Goal: Information Seeking & Learning: Learn about a topic

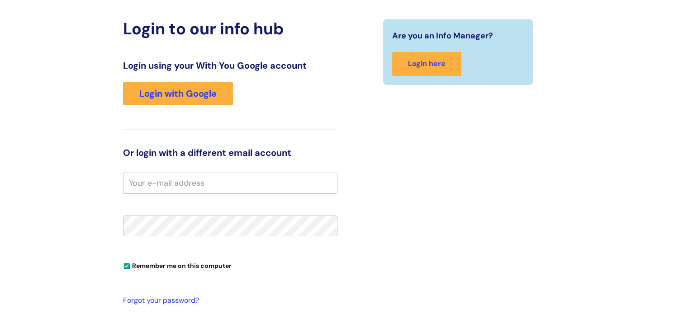
scroll to position [74, 0]
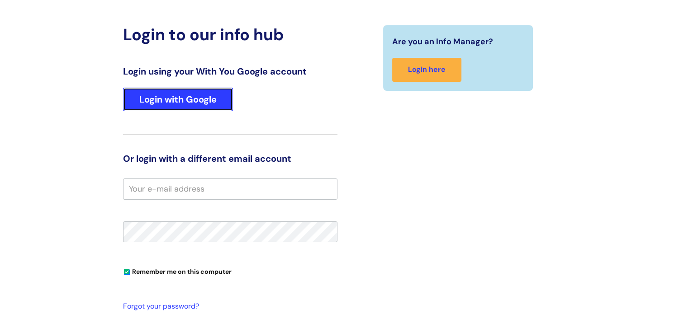
click at [193, 102] on link "Login with Google" at bounding box center [178, 100] width 110 height 24
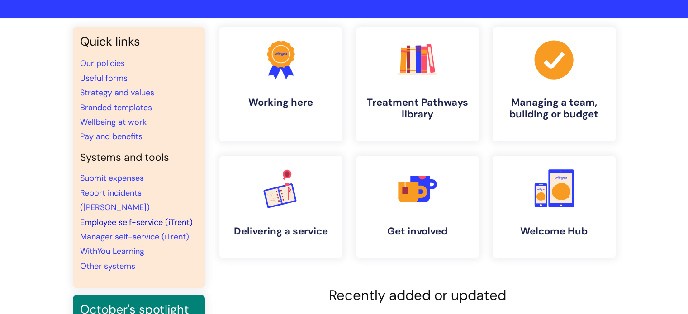
scroll to position [52, 0]
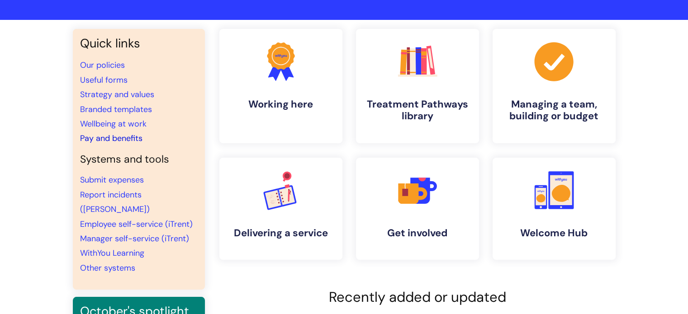
click at [123, 135] on link "Pay and benefits" at bounding box center [111, 138] width 62 height 11
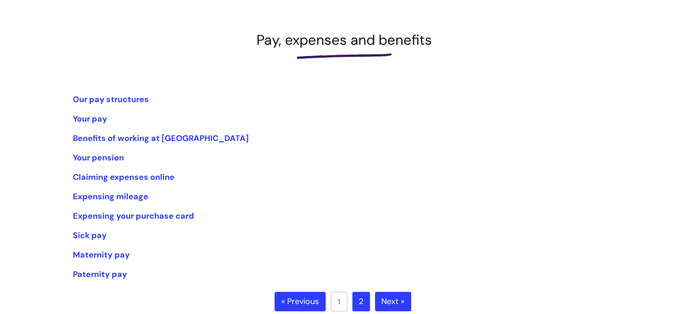
scroll to position [110, 0]
click at [125, 137] on link "Benefits of working at [GEOGRAPHIC_DATA]" at bounding box center [161, 138] width 176 height 11
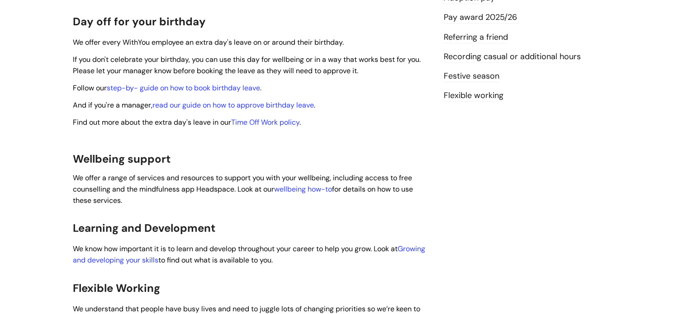
scroll to position [300, 0]
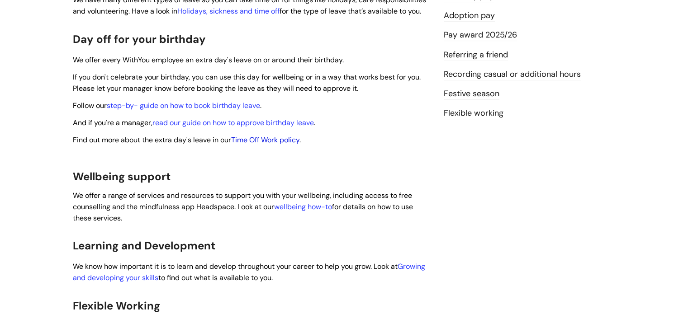
click at [289, 135] on link "Time Off Work policy" at bounding box center [265, 139] width 68 height 9
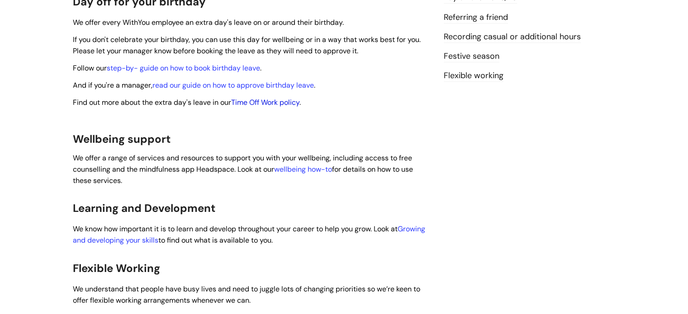
scroll to position [332, 0]
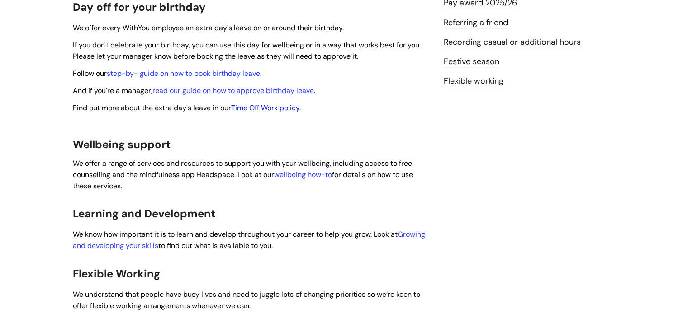
click at [280, 103] on link "Time Off Work policy" at bounding box center [265, 107] width 68 height 9
